Goal: Task Accomplishment & Management: Manage account settings

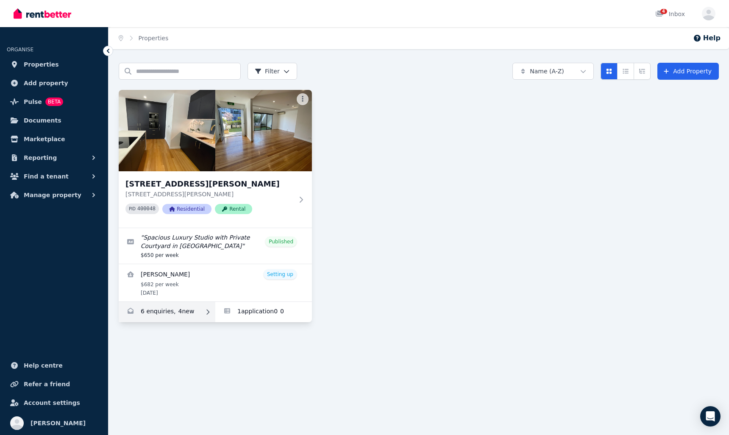
click at [145, 311] on link "Enquiries for 76A Justin St, Lilyfield" at bounding box center [167, 312] width 97 height 20
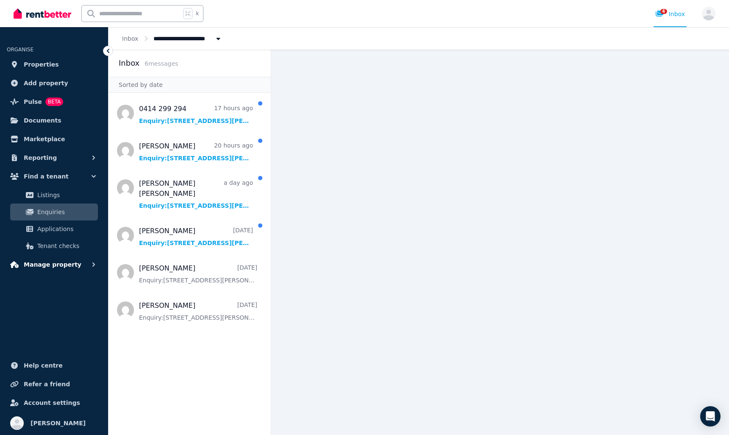
click at [56, 262] on span "Manage property" at bounding box center [53, 264] width 58 height 10
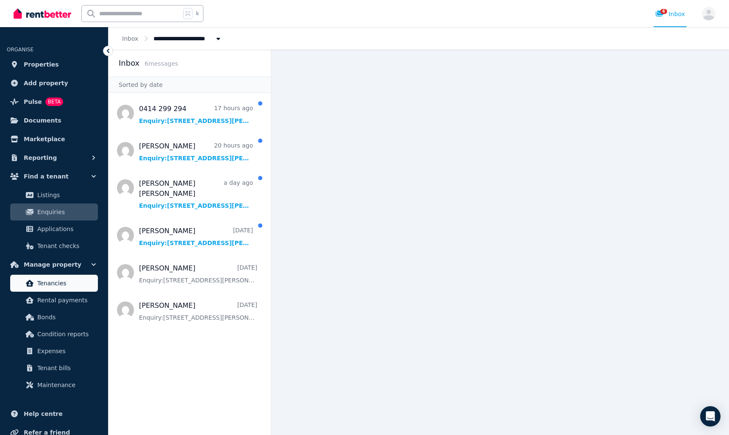
click at [55, 283] on span "Tenancies" at bounding box center [65, 283] width 57 height 10
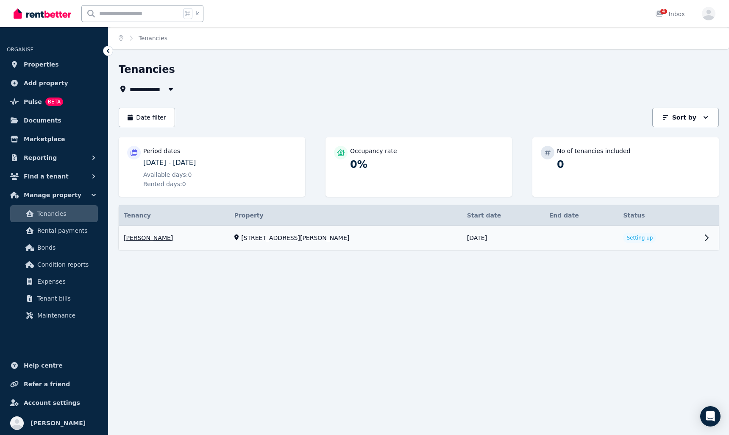
click at [626, 236] on link "View property details" at bounding box center [419, 238] width 600 height 24
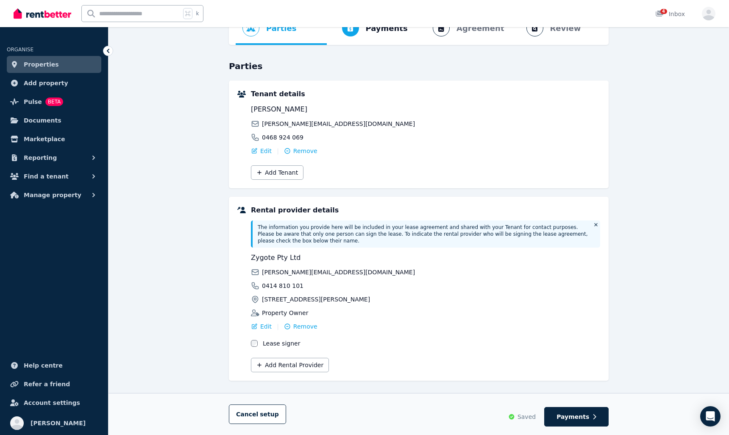
scroll to position [63, 0]
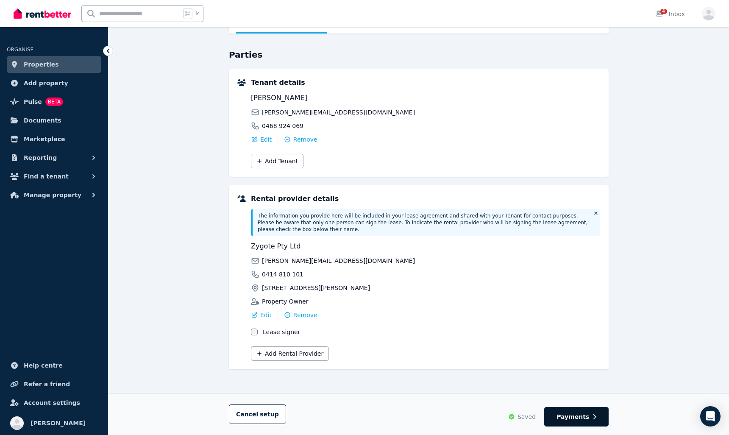
click at [569, 415] on span "Payments" at bounding box center [572, 416] width 33 height 8
select select "**********"
select select "*"
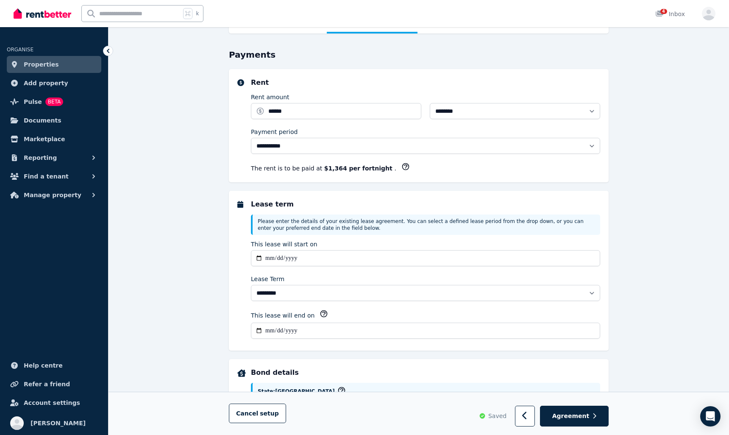
scroll to position [0, 0]
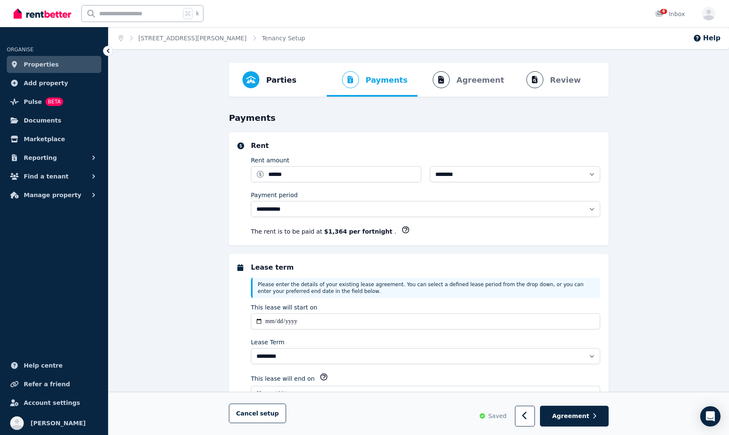
select select "**********"
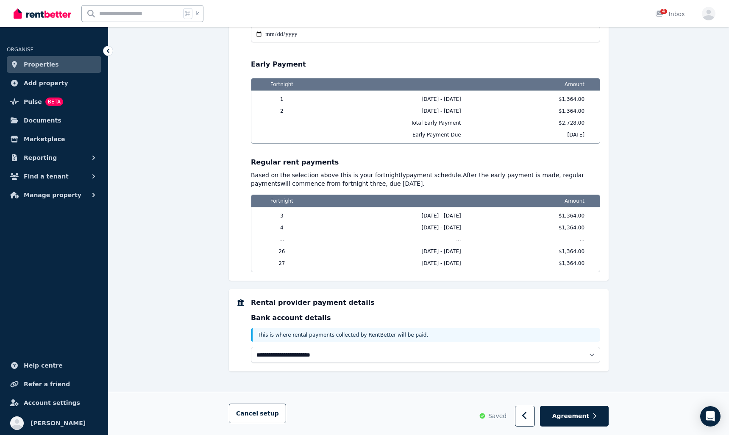
scroll to position [784, 0]
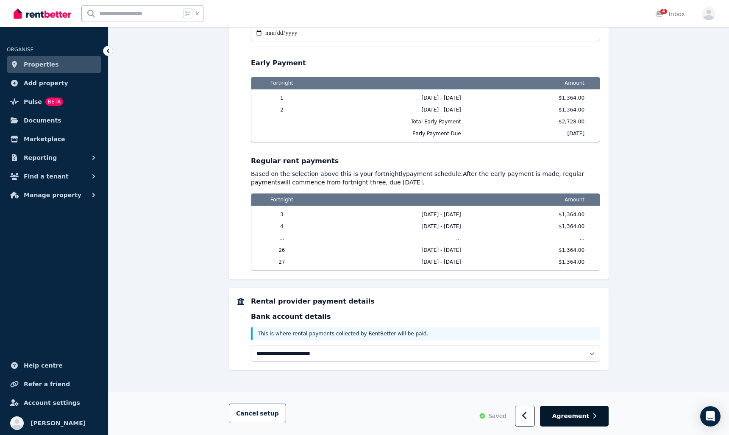
click at [579, 415] on span "Agreement" at bounding box center [570, 416] width 37 height 8
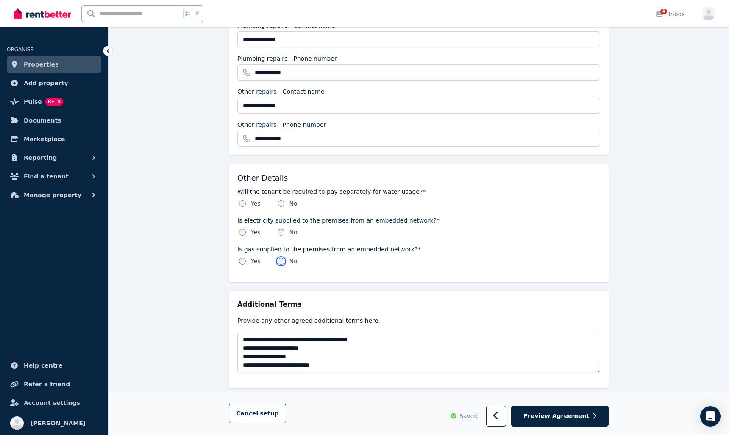
scroll to position [874, 0]
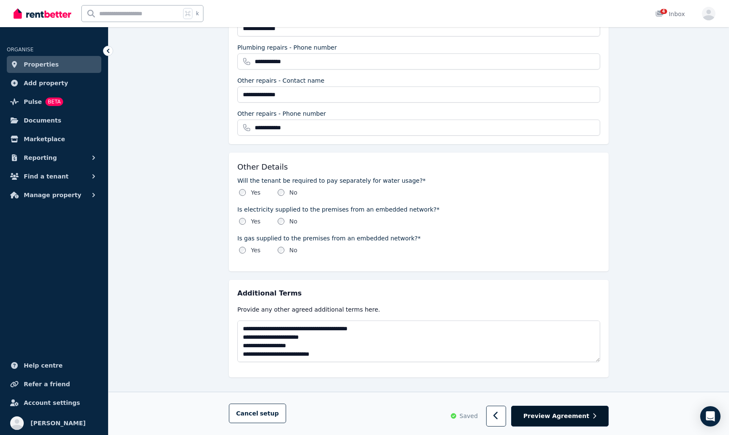
click at [562, 415] on span "Preview Agreement" at bounding box center [556, 416] width 66 height 8
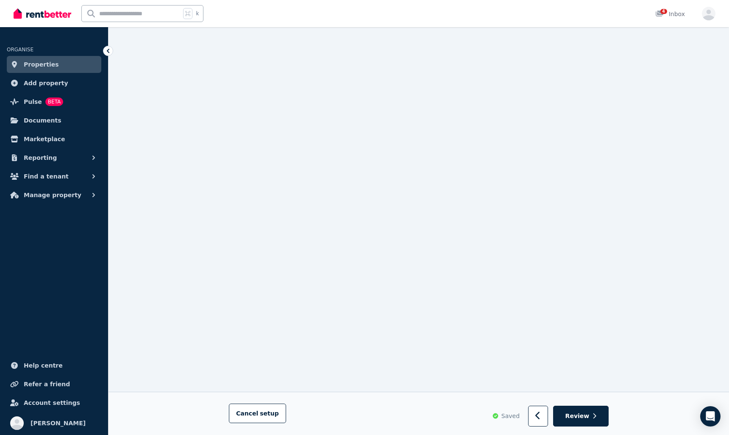
scroll to position [10086, 0]
click at [588, 412] on span "Review" at bounding box center [577, 416] width 24 height 8
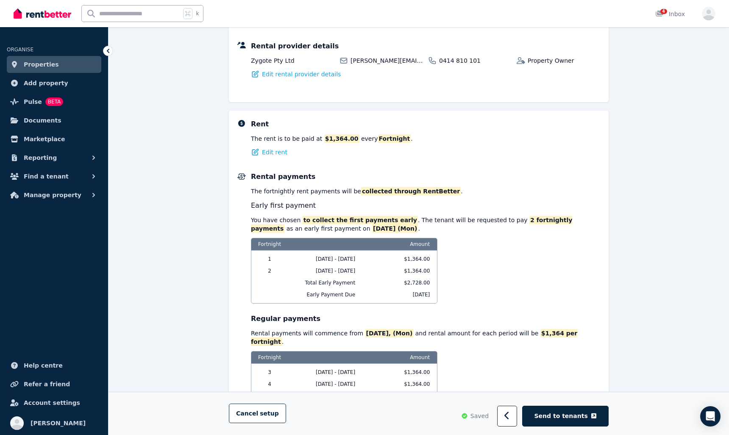
scroll to position [228, 0]
